Goal: Understand process/instructions: Learn how to perform a task or action

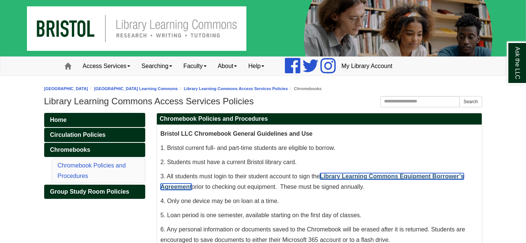
click at [390, 173] on link "Library Learning Commons Equipment Borrower’s Agreement" at bounding box center [311, 181] width 303 height 17
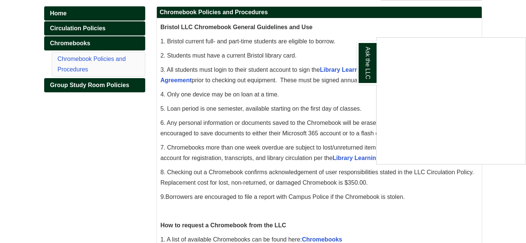
scroll to position [166, 0]
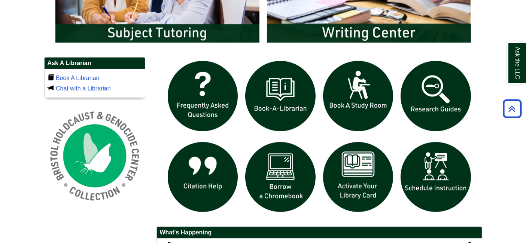
scroll to position [374, 0]
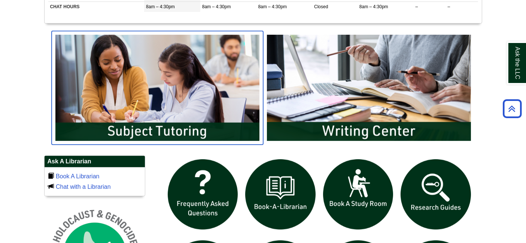
click at [162, 109] on img "slideshow" at bounding box center [157, 88] width 211 height 114
